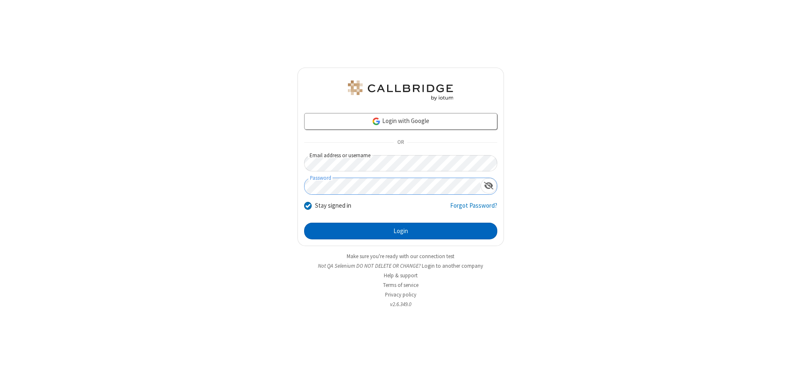
click at [401, 231] on button "Login" at bounding box center [400, 231] width 193 height 17
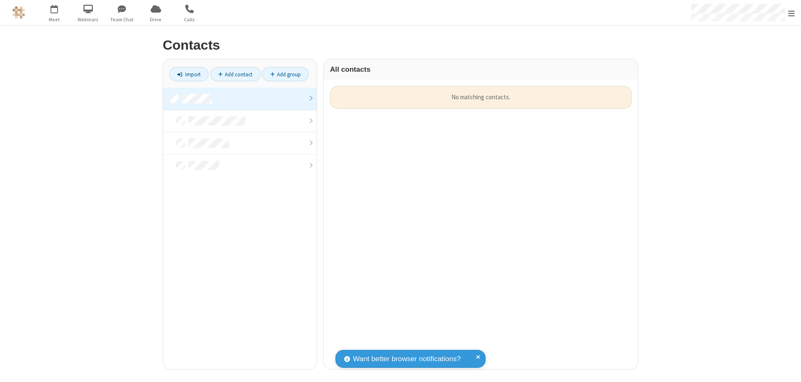
scroll to position [283, 308]
click at [240, 98] on link at bounding box center [240, 99] width 154 height 23
click at [235, 74] on link "Add contact" at bounding box center [235, 74] width 50 height 14
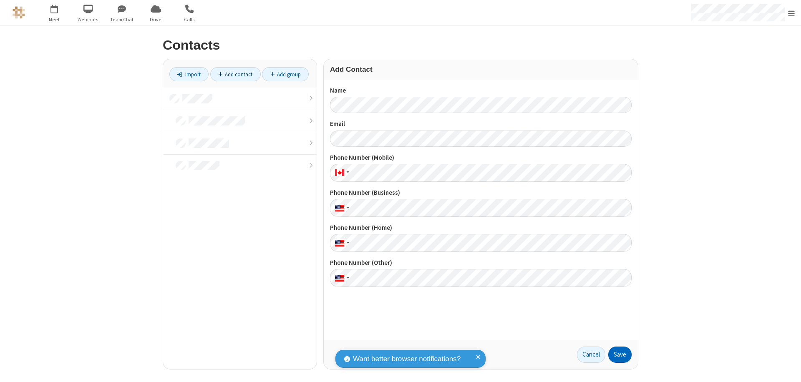
click at [620, 355] on button "Save" at bounding box center [619, 355] width 23 height 17
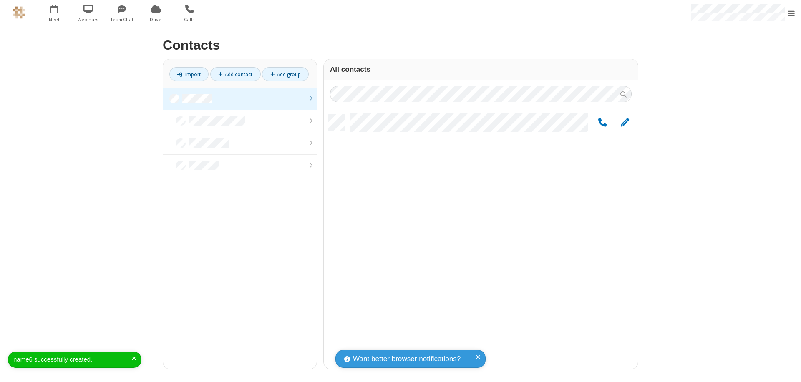
scroll to position [255, 308]
